Goal: Task Accomplishment & Management: Manage account settings

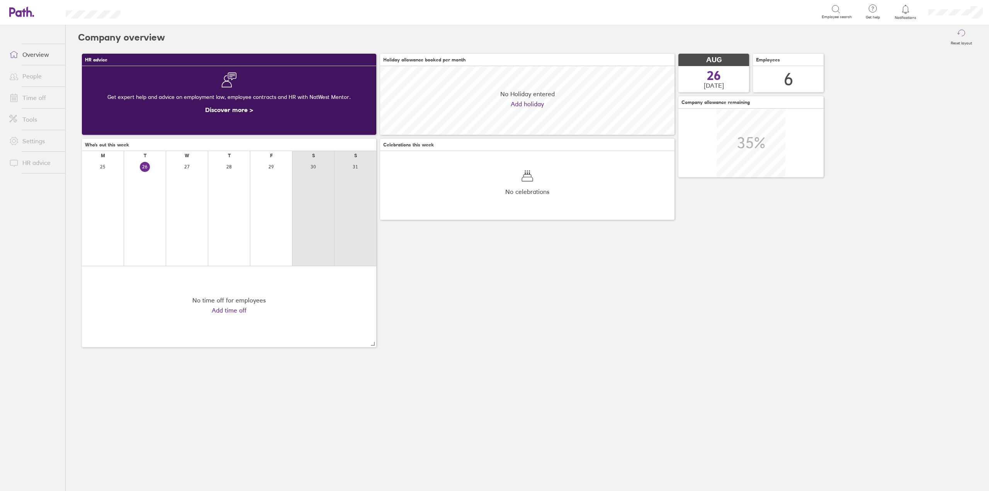
scroll to position [69, 294]
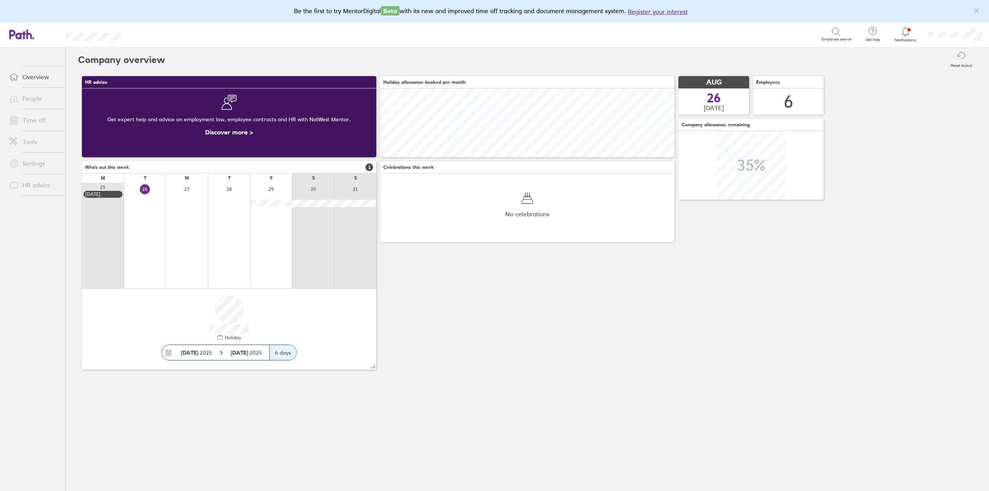
click at [36, 118] on link "Time off" at bounding box center [34, 119] width 62 height 15
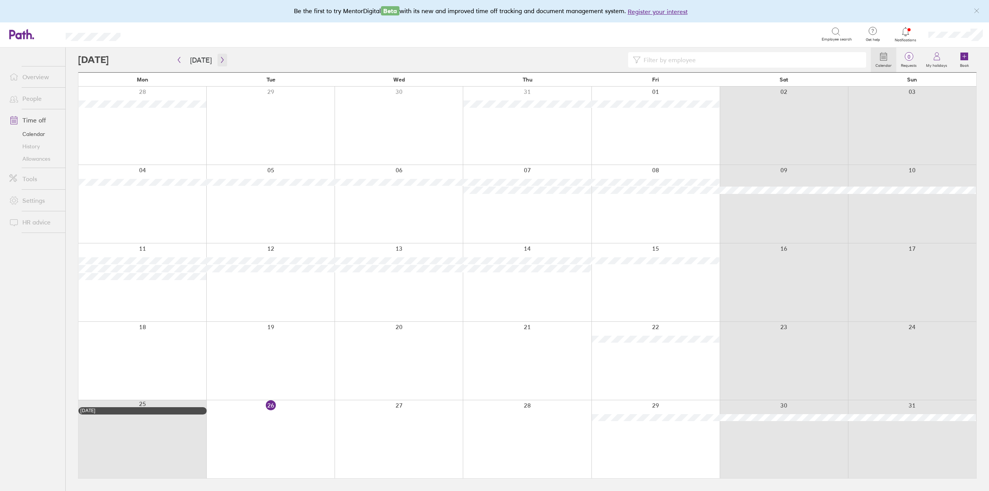
click at [222, 60] on icon "button" at bounding box center [222, 60] width 6 height 6
